Goal: Task Accomplishment & Management: Complete application form

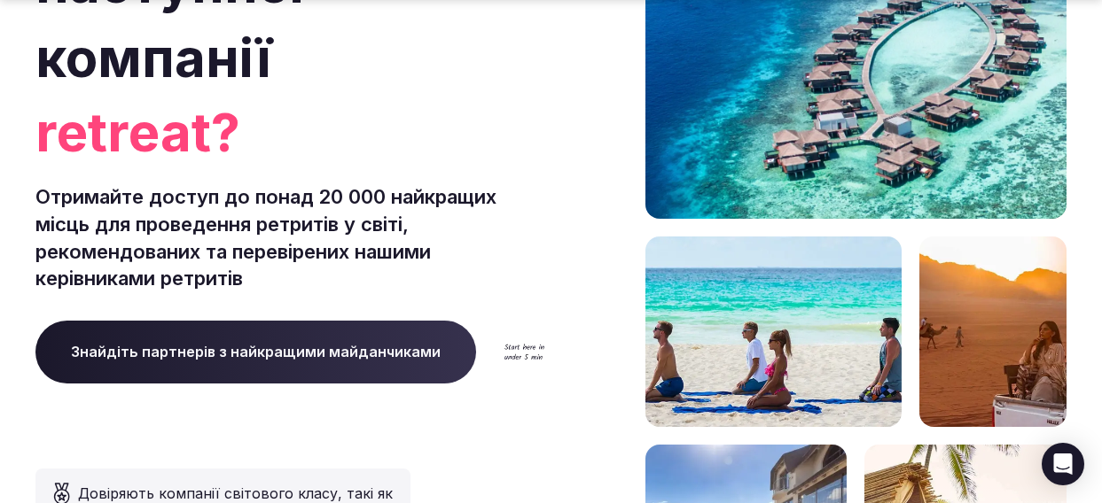
scroll to position [306, 0]
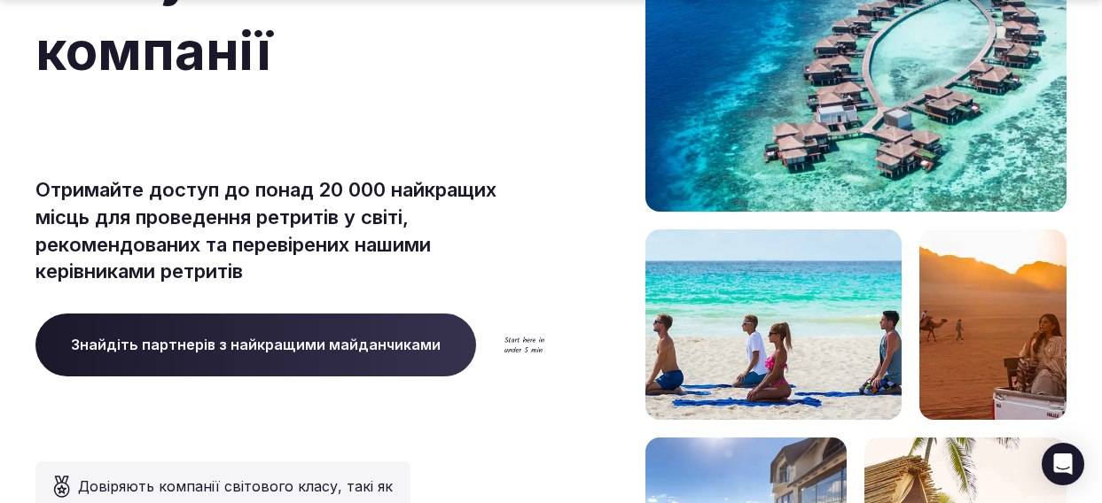
click at [270, 357] on span "Знайдіть партнерів з найкращими майданчиками" at bounding box center [255, 345] width 441 height 62
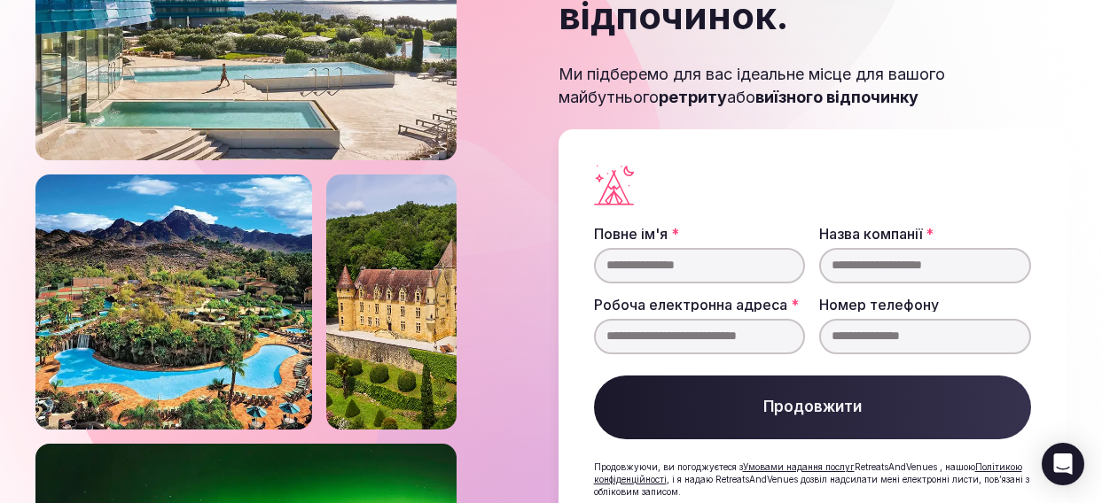
scroll to position [227, 0]
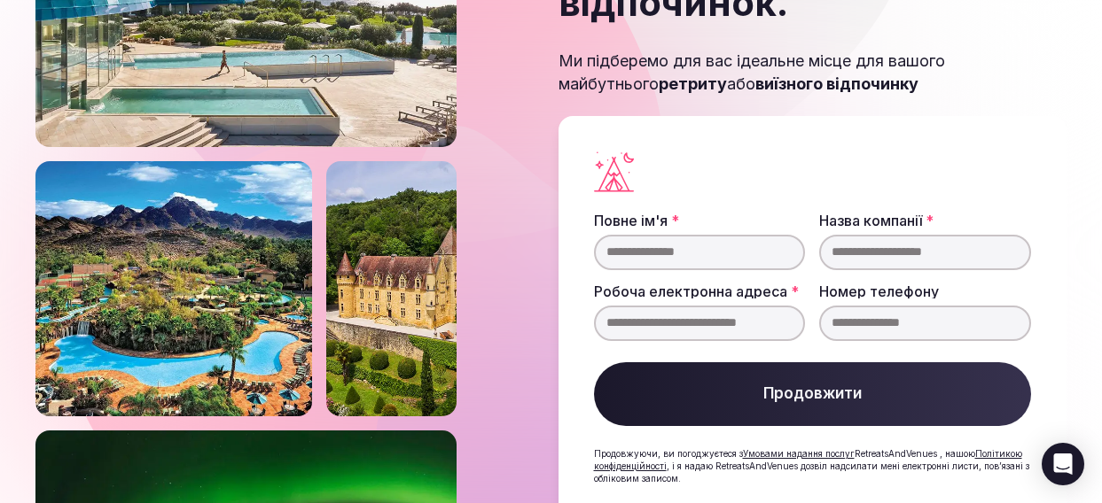
click at [707, 235] on input "Повне ім'я *" at bounding box center [700, 252] width 212 height 35
type input "**********"
type input "*****"
type input "**********"
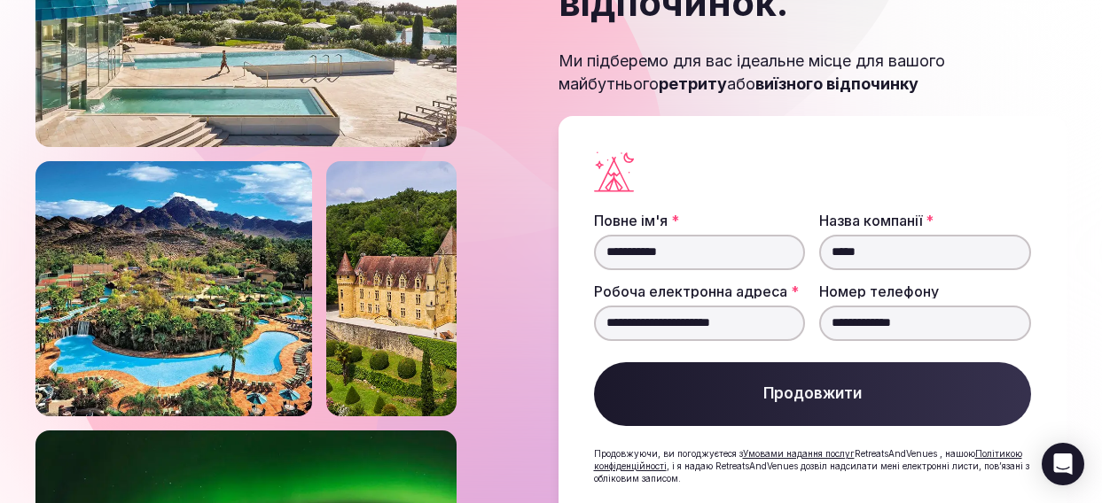
click at [831, 385] on font "Продовжити" at bounding box center [812, 394] width 98 height 18
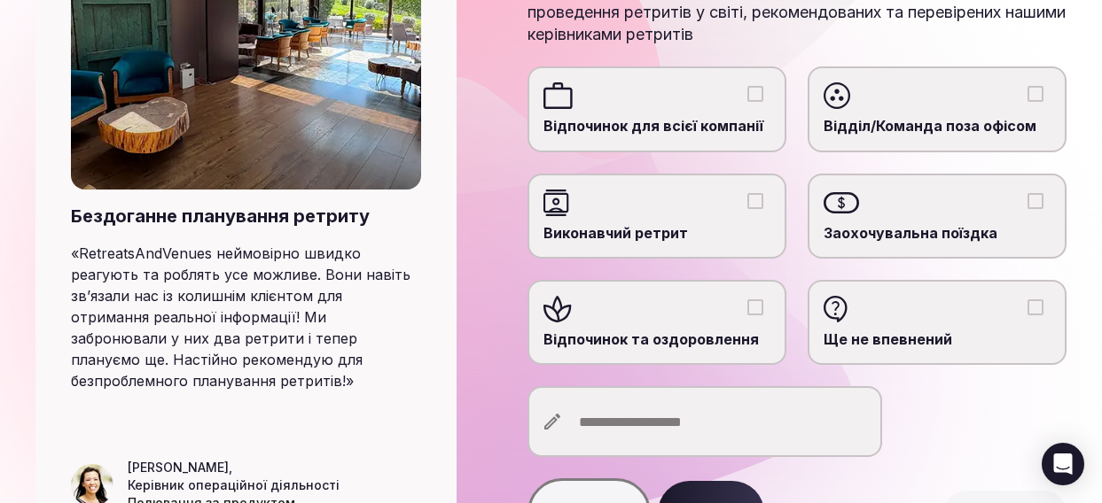
scroll to position [284, 0]
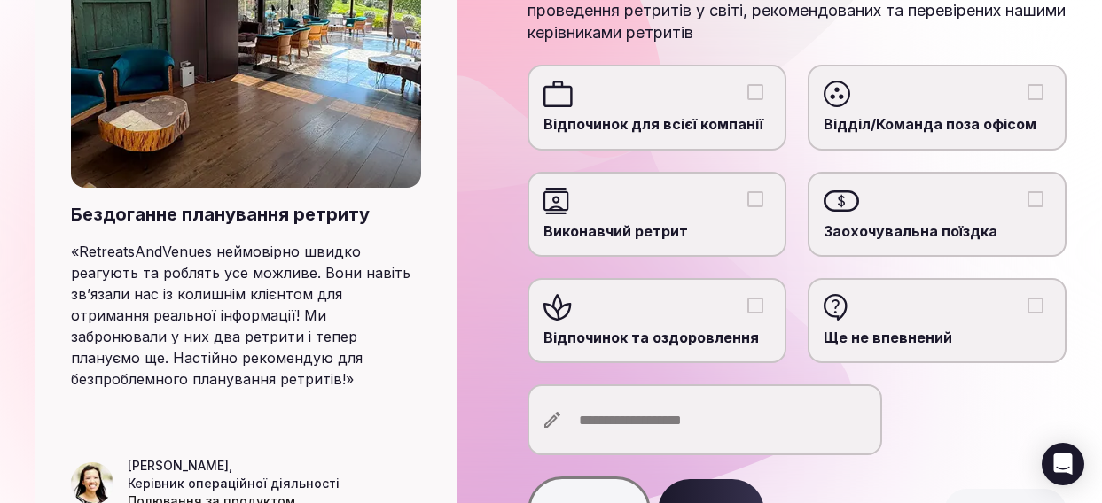
click at [759, 308] on button "Відпочинок та оздоровлення" at bounding box center [755, 306] width 16 height 16
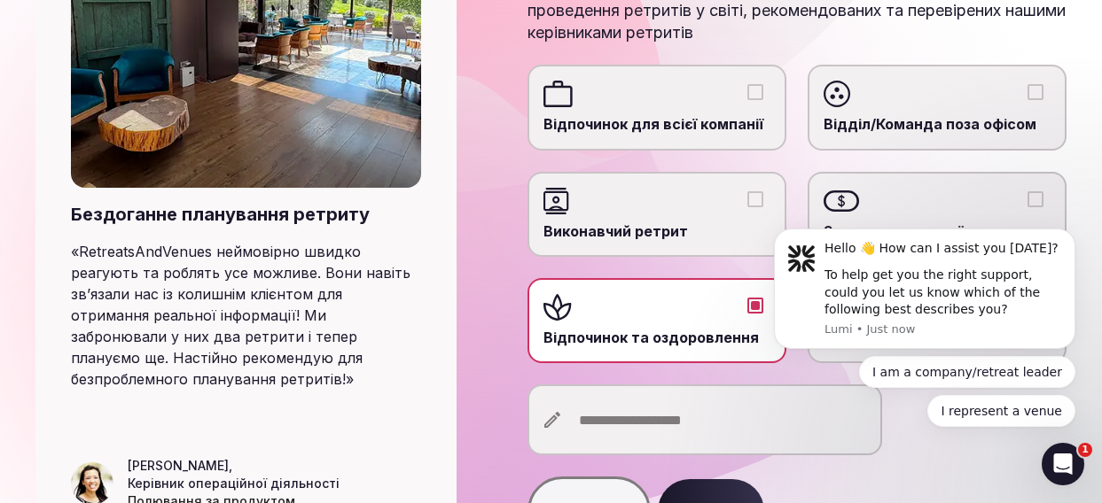
scroll to position [0, 0]
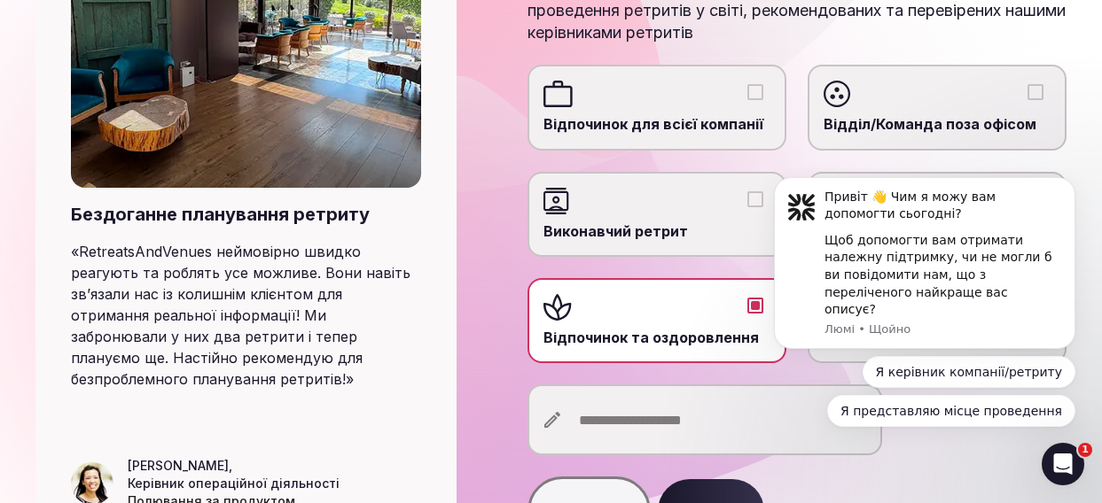
click at [659, 418] on input "text" at bounding box center [704, 420] width 355 height 71
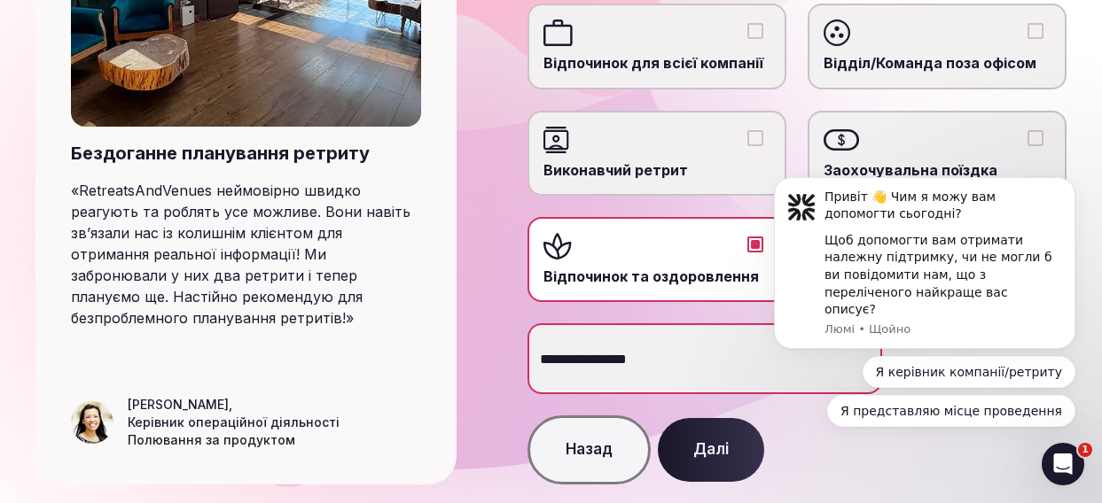
scroll to position [347, 0]
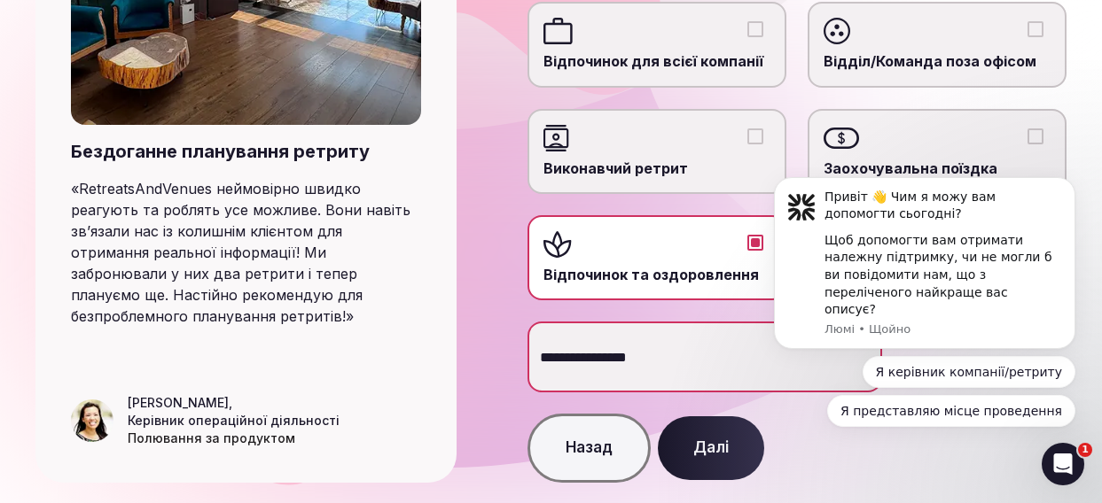
type input "**********"
click at [717, 461] on button "Далі" at bounding box center [711, 449] width 106 height 64
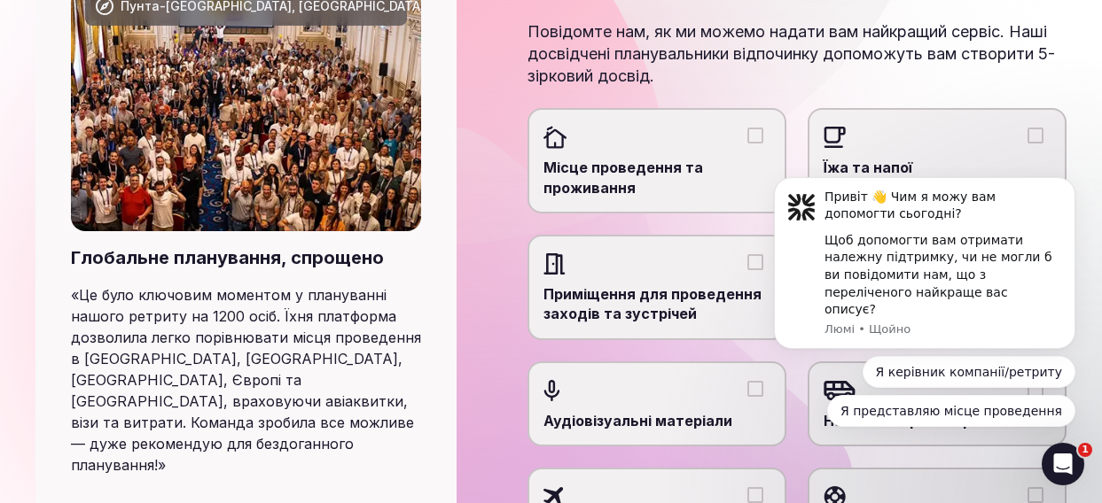
scroll to position [254, 0]
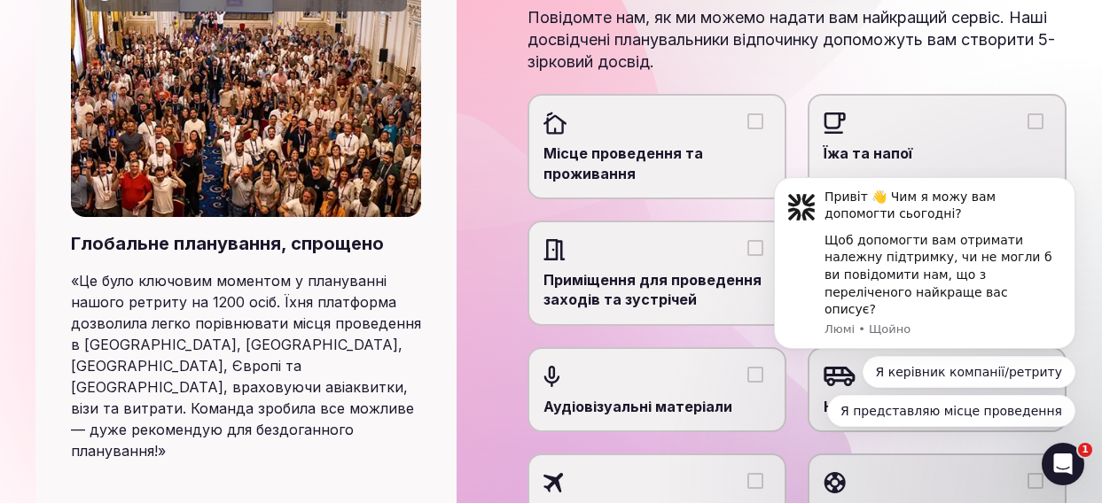
click at [757, 123] on button "Місце проведення та проживання" at bounding box center [755, 121] width 16 height 16
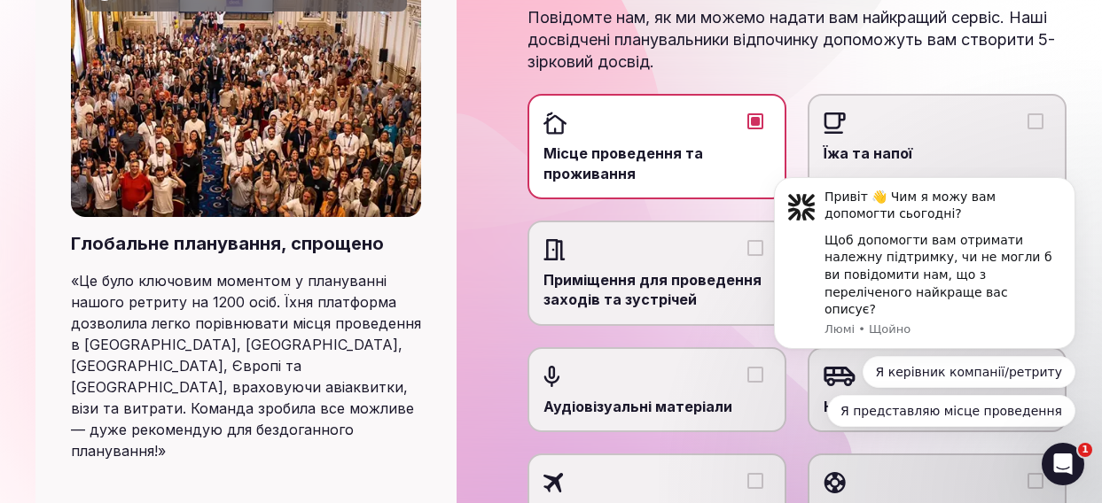
click at [1042, 120] on button "Їжа та напої" at bounding box center [1035, 121] width 16 height 16
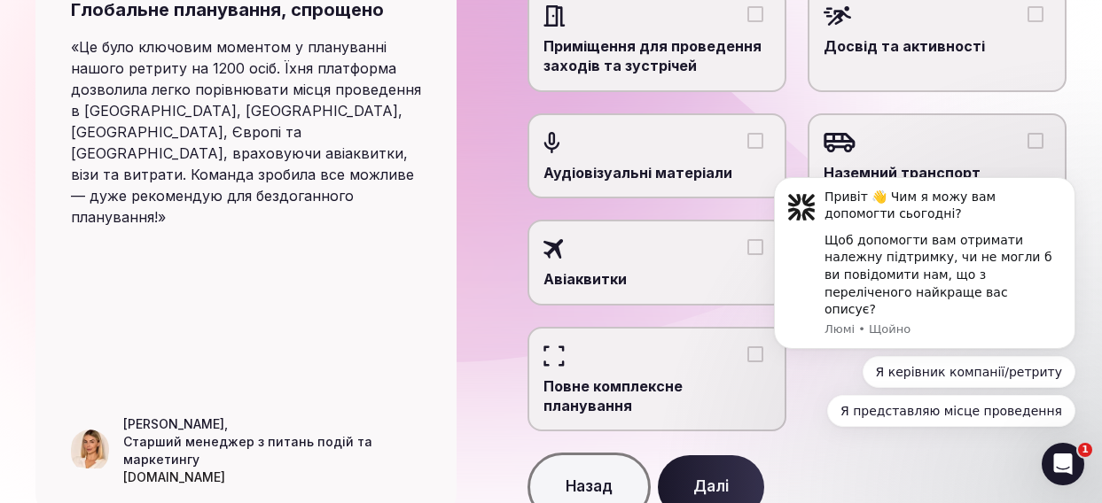
scroll to position [465, 0]
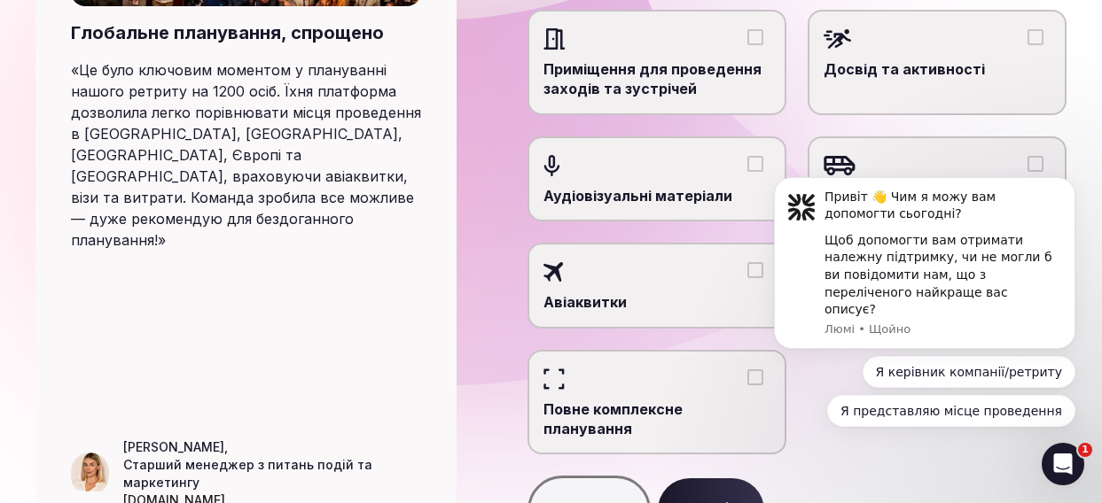
click at [1041, 43] on button "Досвід та активності" at bounding box center [1035, 37] width 16 height 16
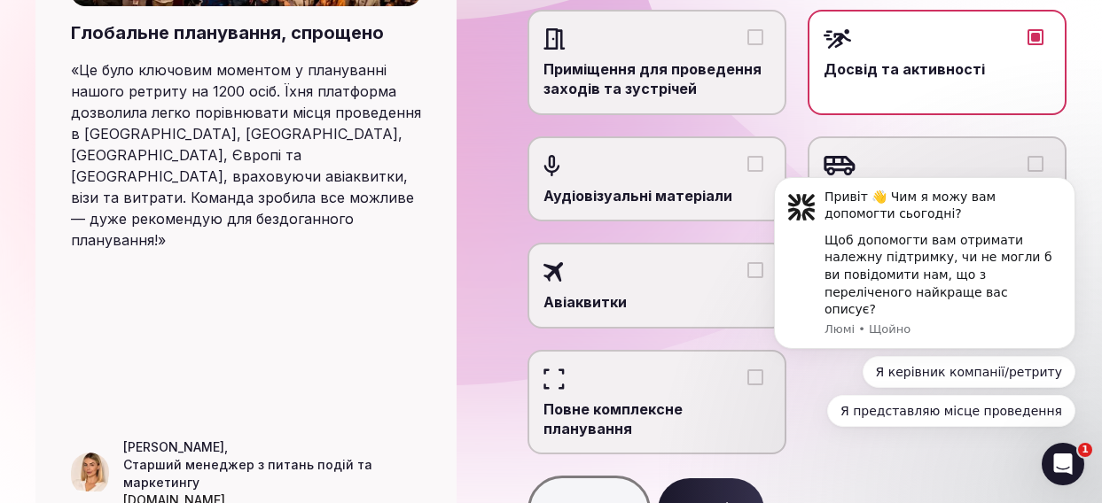
click at [763, 39] on div at bounding box center [656, 39] width 227 height 27
click at [763, 39] on button "Приміщення для проведення заходів та зустрічей" at bounding box center [755, 37] width 16 height 16
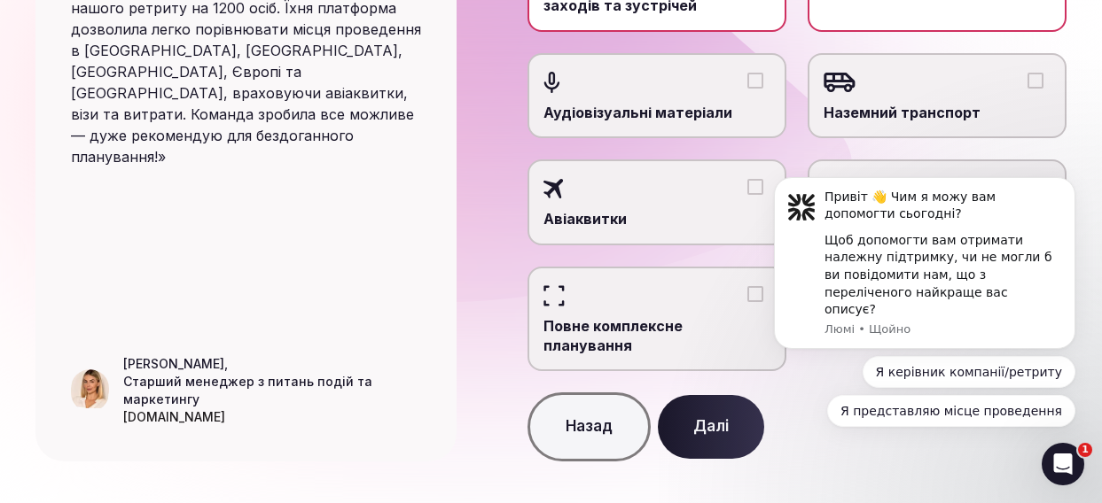
scroll to position [558, 0]
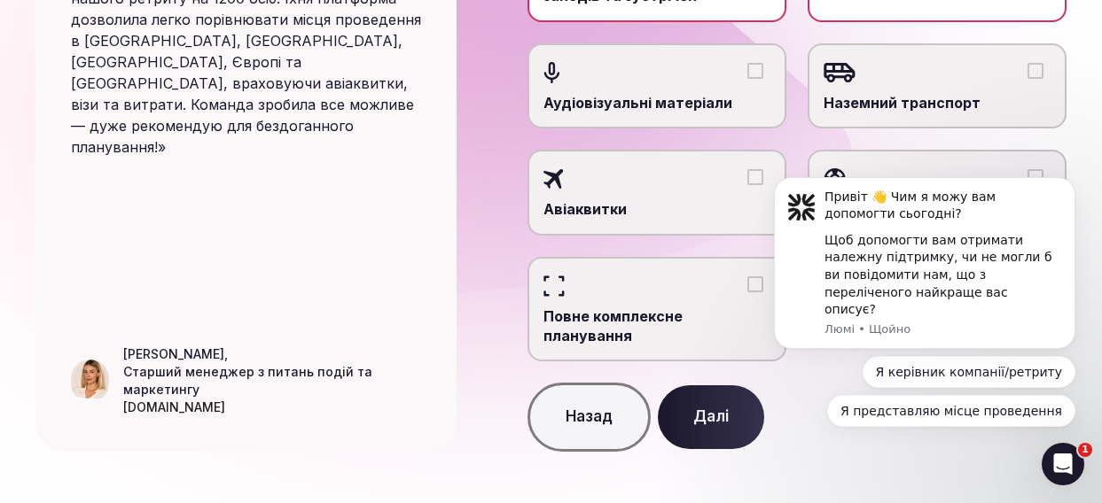
click at [1037, 65] on button "Наземний транспорт" at bounding box center [1035, 71] width 16 height 16
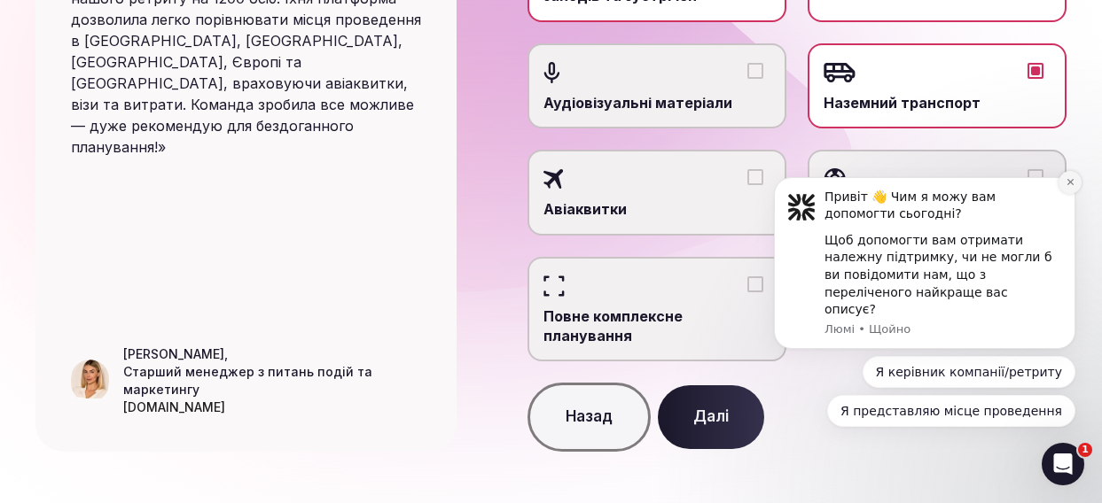
click at [1070, 194] on button "Відхилити сповіщення" at bounding box center [1069, 182] width 23 height 23
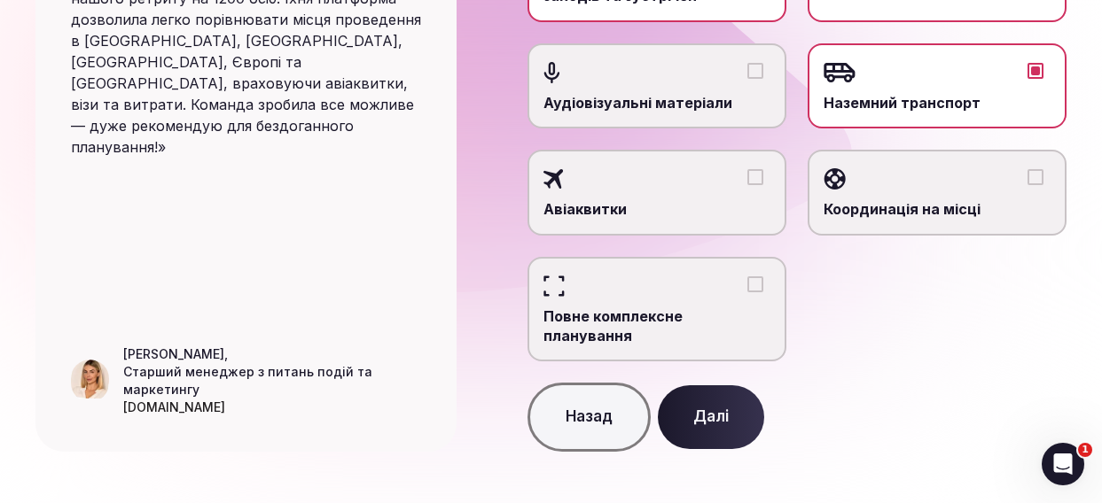
click at [1041, 170] on button "Координація на місці" at bounding box center [1035, 177] width 16 height 16
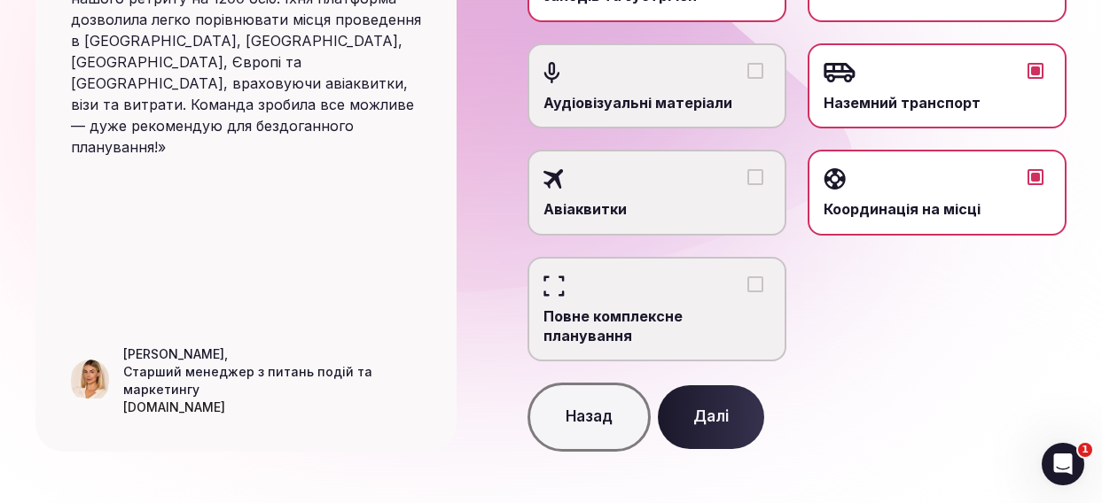
click at [703, 418] on button "Далі" at bounding box center [711, 418] width 106 height 64
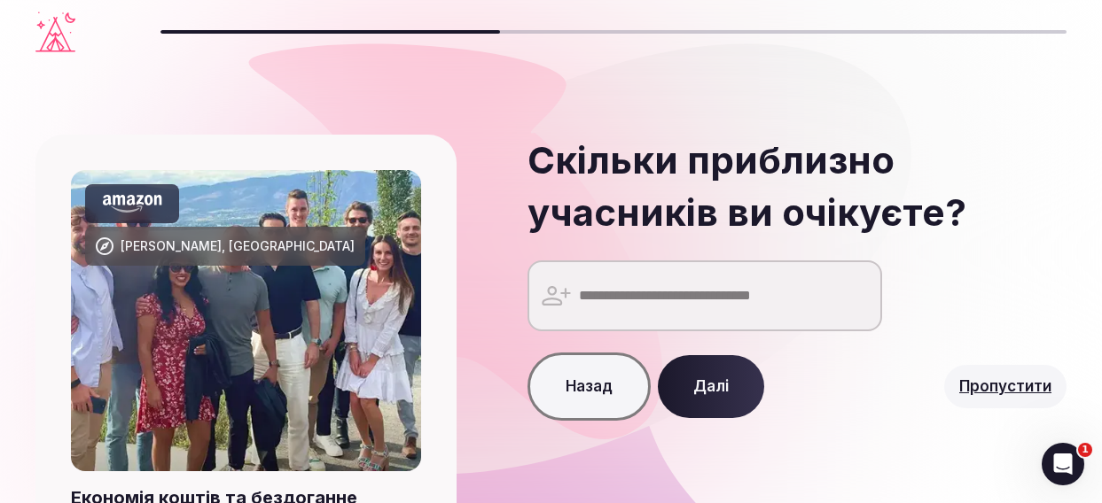
click at [643, 280] on input "number" at bounding box center [704, 296] width 355 height 71
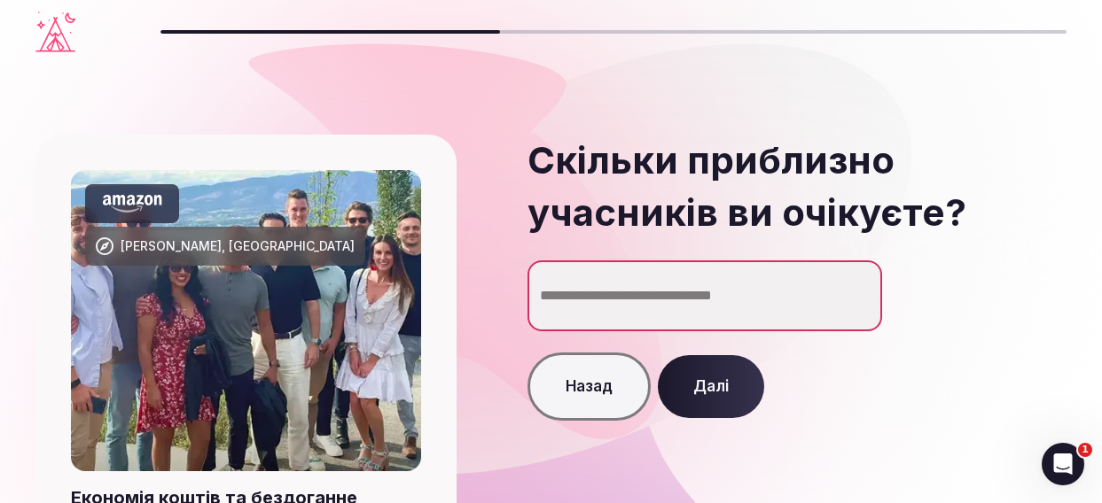
type input "**"
click at [696, 381] on font "Далі" at bounding box center [710, 387] width 35 height 18
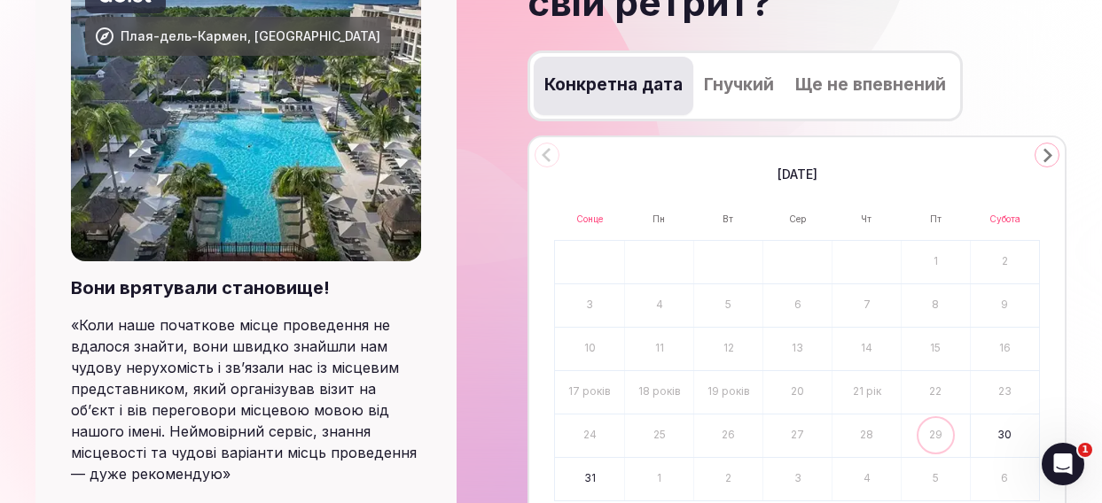
scroll to position [211, 0]
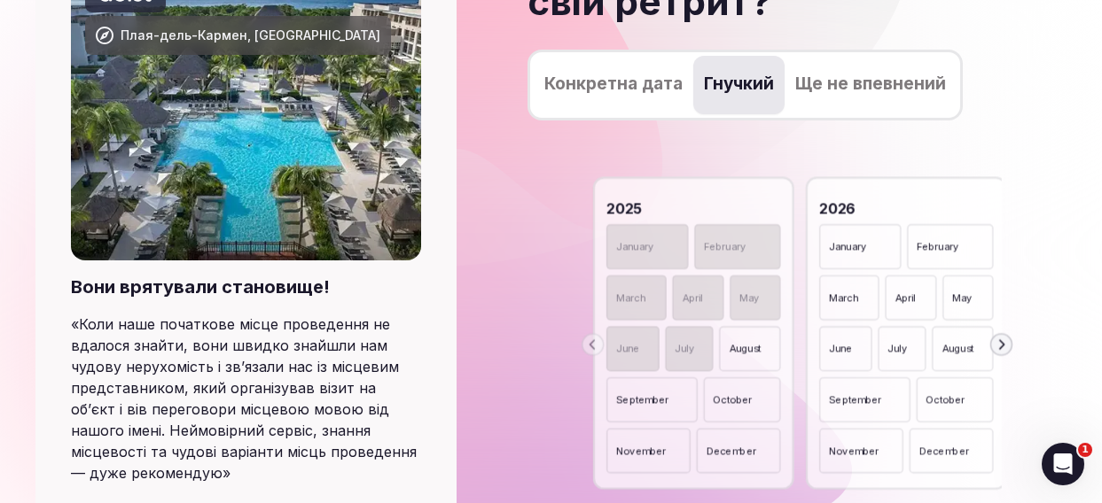
click at [713, 90] on font "Гнучкий" at bounding box center [739, 84] width 70 height 20
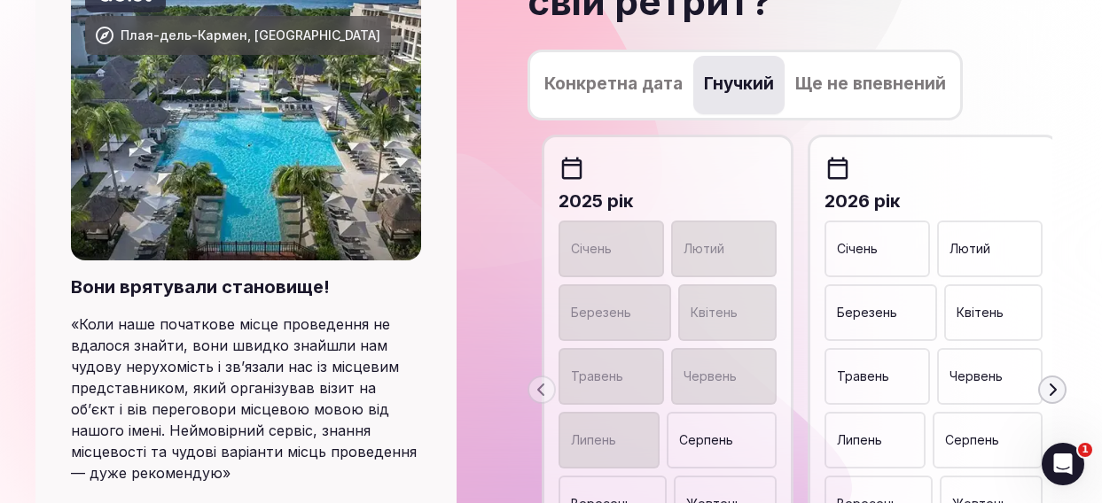
click at [910, 246] on div "Січень" at bounding box center [876, 249] width 105 height 57
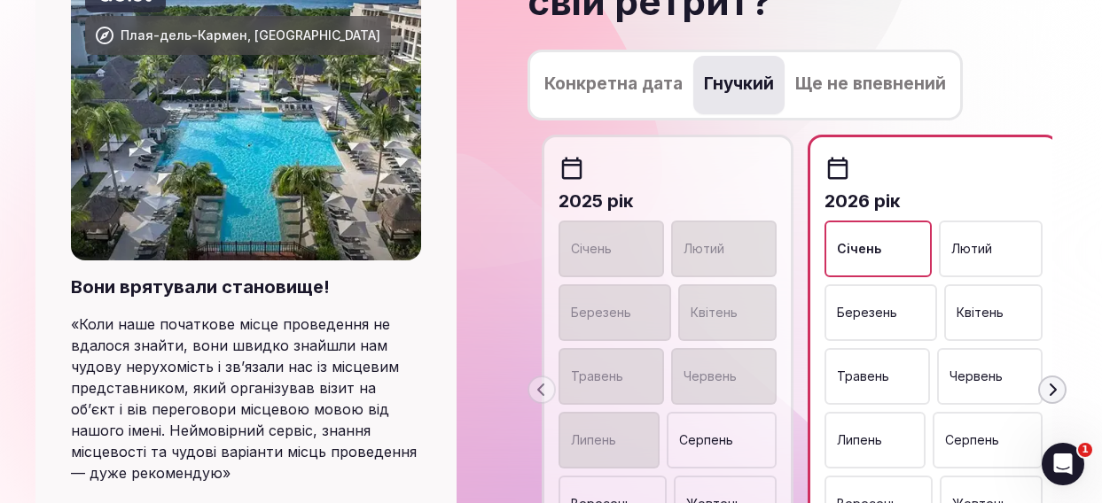
click at [989, 246] on font "Лютий" at bounding box center [971, 248] width 41 height 15
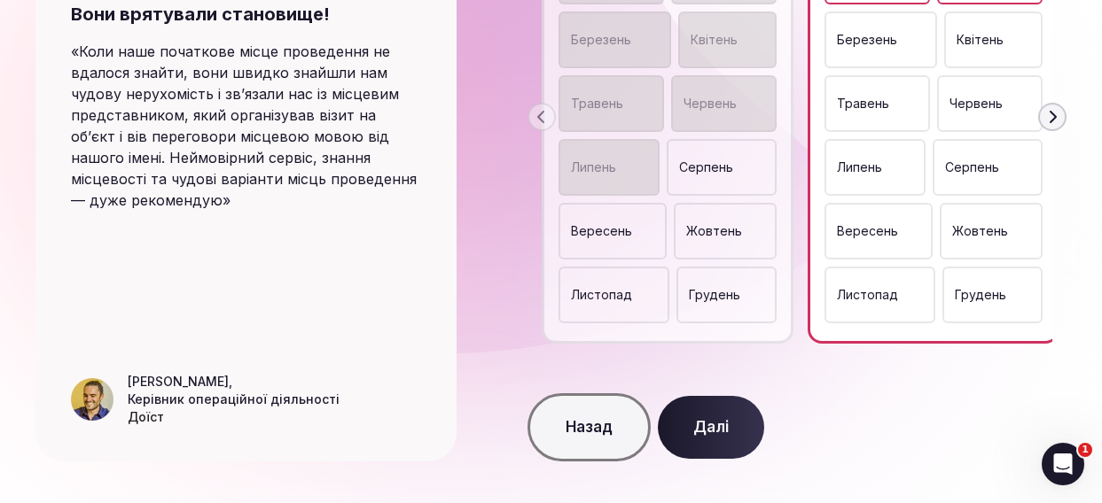
scroll to position [513, 0]
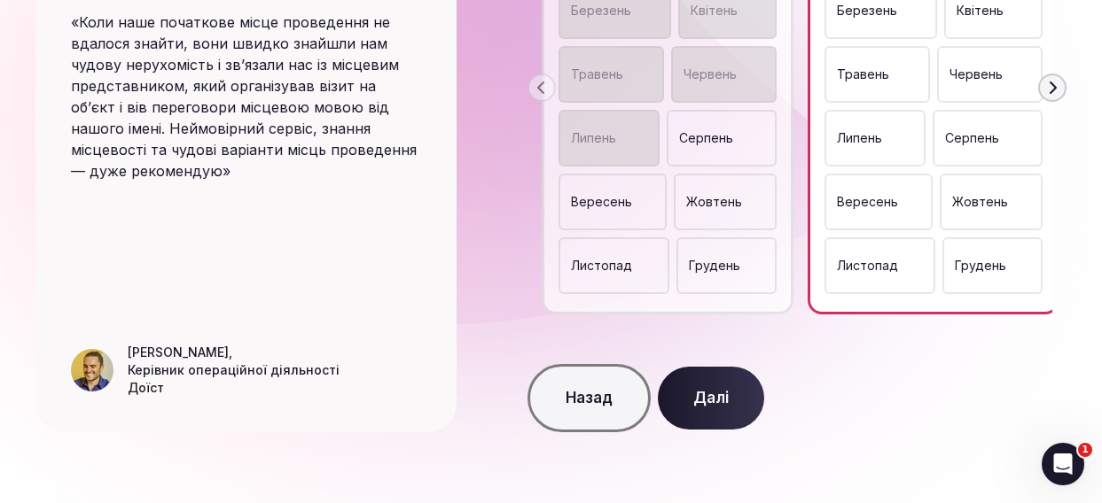
click at [714, 401] on font "Далі" at bounding box center [710, 398] width 35 height 18
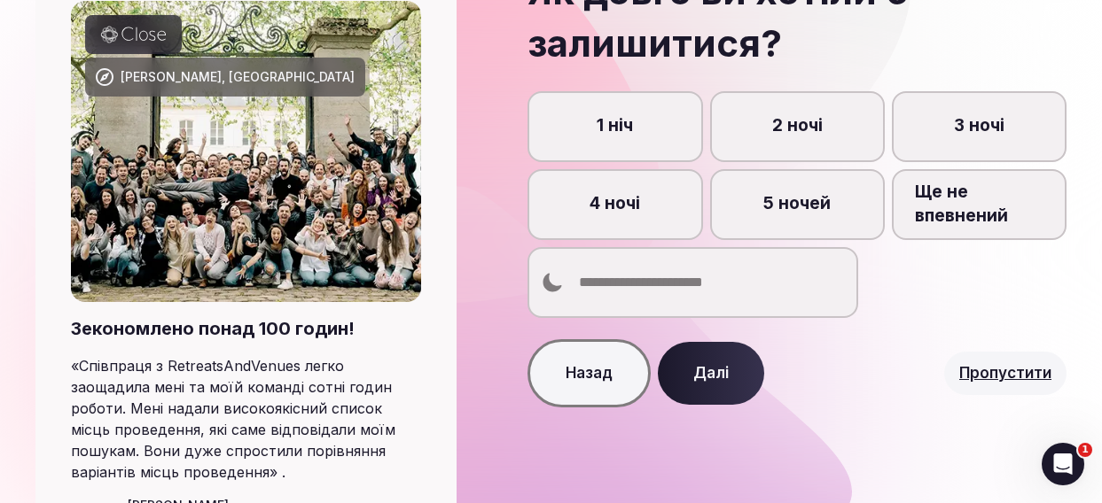
scroll to position [176, 0]
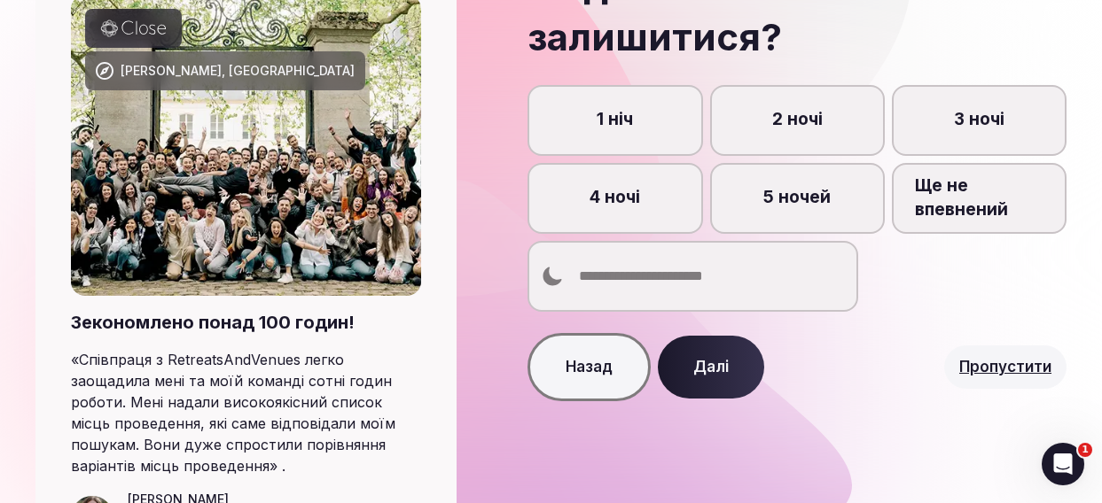
click at [701, 292] on input "number" at bounding box center [692, 276] width 331 height 71
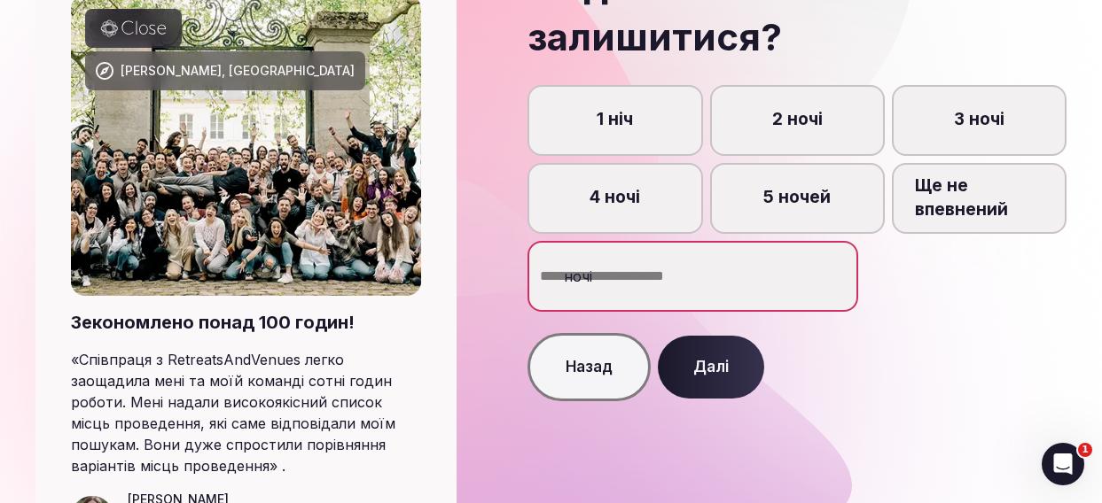
type input "**"
click at [705, 377] on font "Далі" at bounding box center [710, 367] width 35 height 21
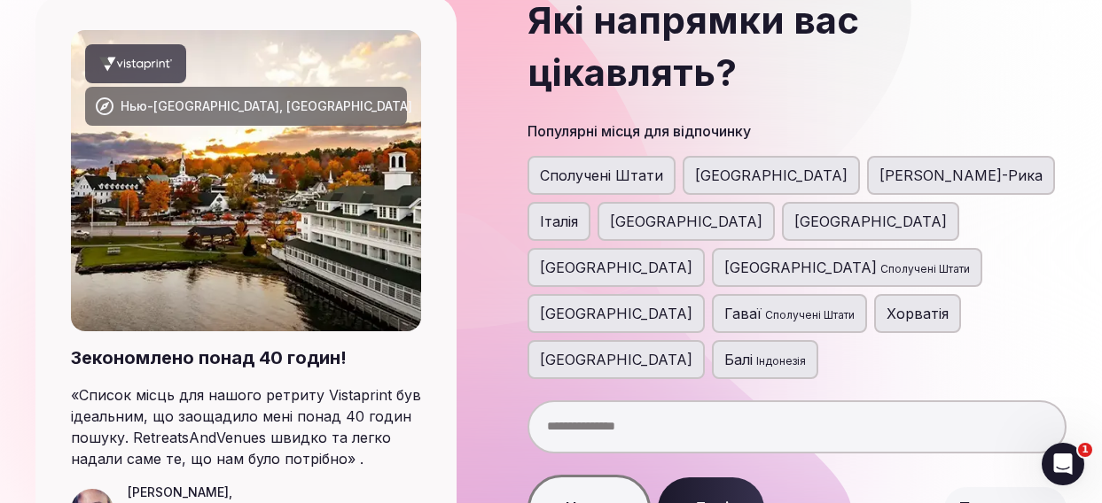
scroll to position [183, 0]
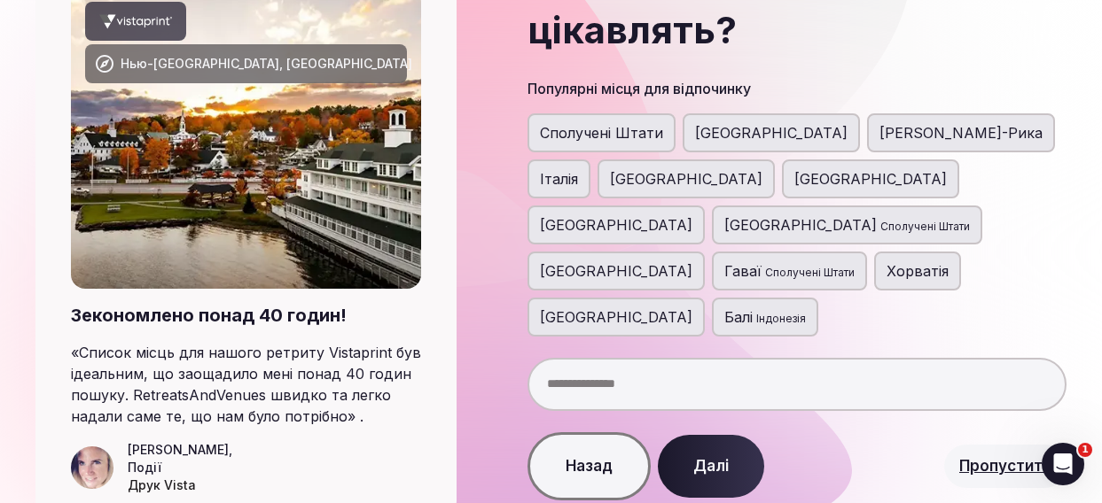
click at [738, 358] on input "text" at bounding box center [796, 384] width 539 height 53
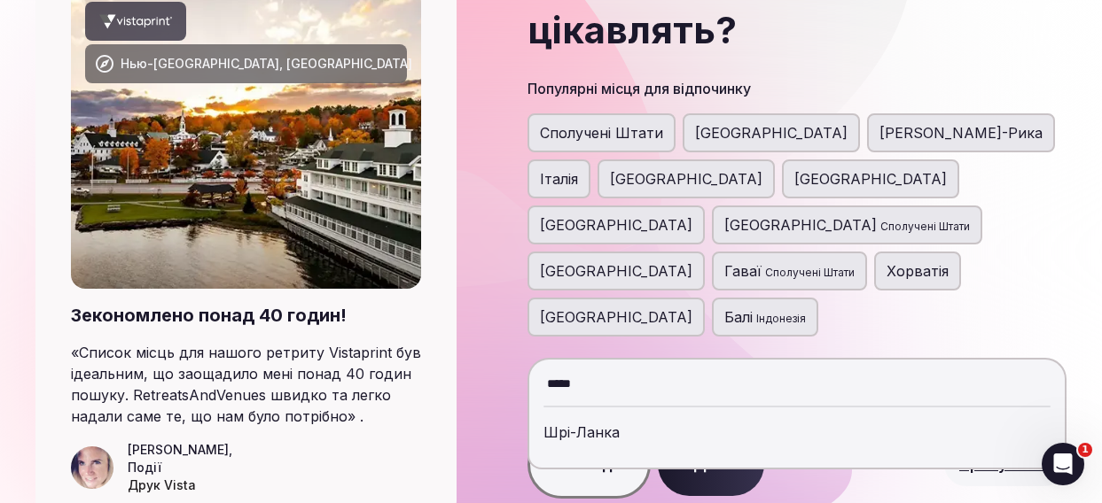
type input "*****"
click at [732, 411] on div "Шрі-Ланка" at bounding box center [796, 432] width 507 height 43
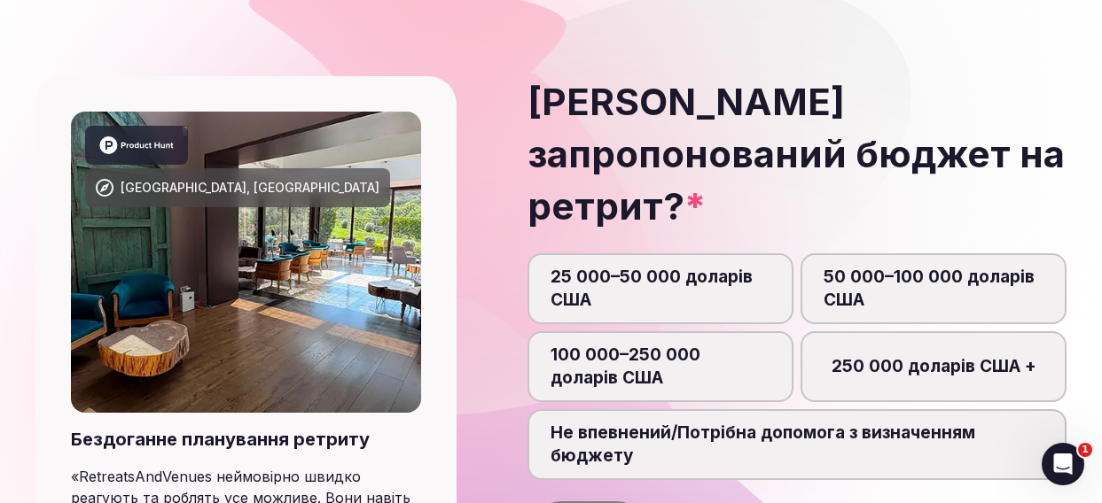
scroll to position [136, 0]
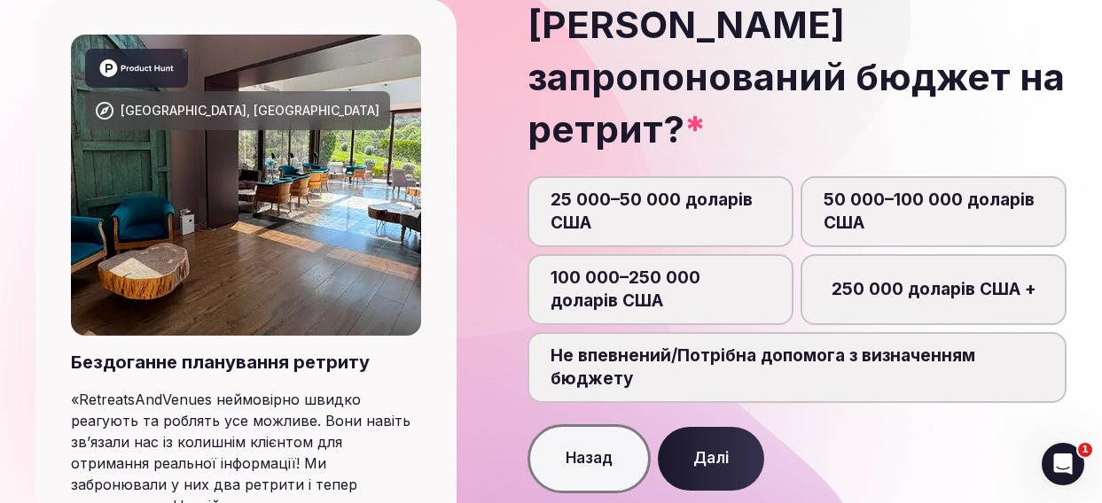
click at [773, 345] on font "Не впевнений/Потрібна допомога з визначенням бюджету" at bounding box center [796, 368] width 493 height 47
click at [797, 369] on button "Не впевнений/Потрібна допомога з визначенням бюджету" at bounding box center [806, 378] width 18 height 18
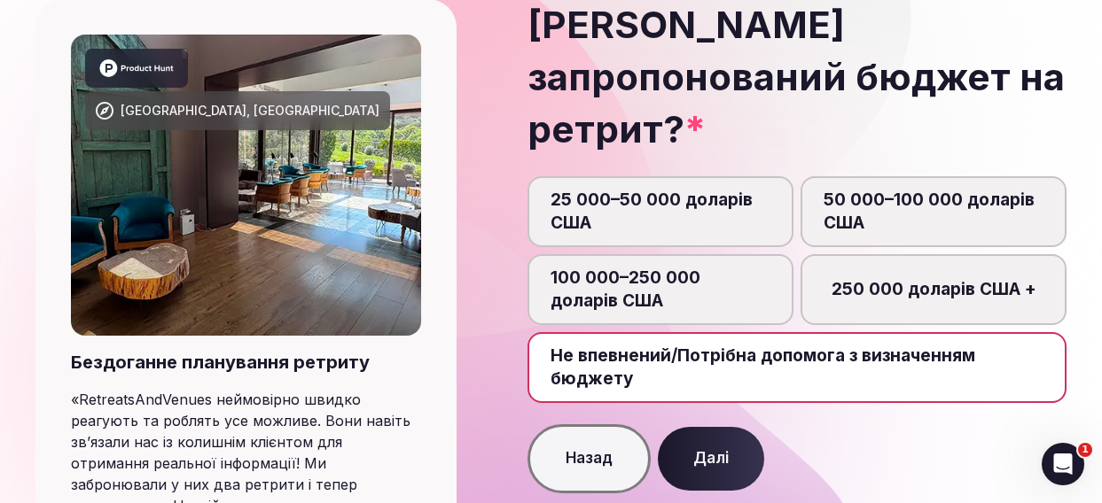
scroll to position [9, 0]
click at [728, 427] on button "Далі" at bounding box center [711, 459] width 106 height 64
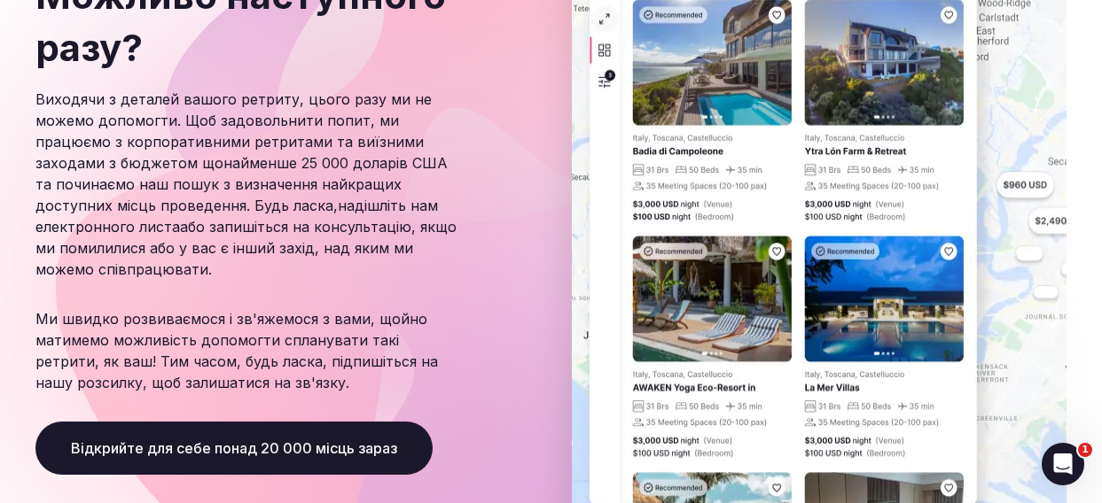
scroll to position [261, 0]
